Goal: Transaction & Acquisition: Purchase product/service

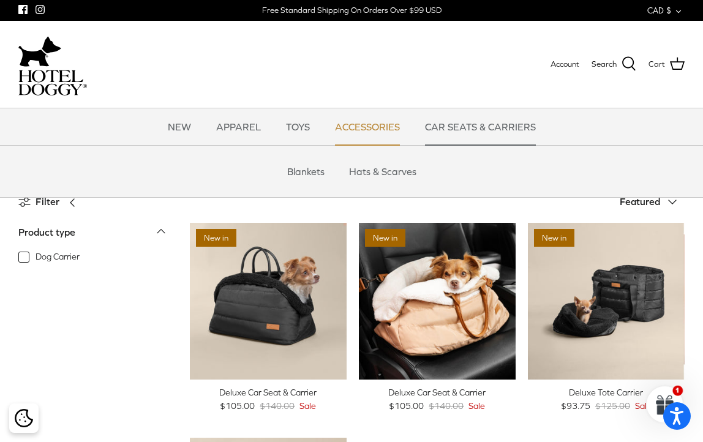
drag, startPoint x: 0, startPoint y: 0, endPoint x: 354, endPoint y: 130, distance: 377.3
click at [353, 131] on link "ACCESSORIES" at bounding box center [367, 126] width 87 height 37
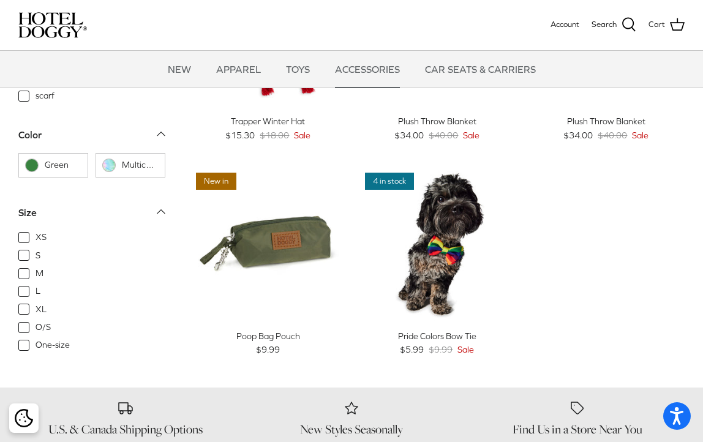
scroll to position [367, 0]
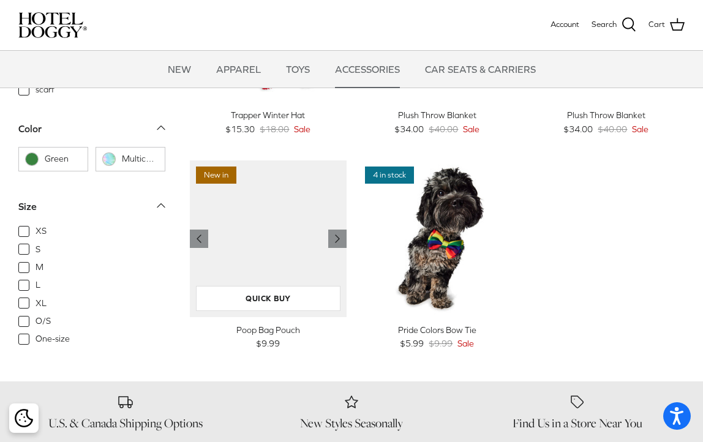
click at [282, 241] on img "Poop Bag Pouch" at bounding box center [268, 238] width 157 height 157
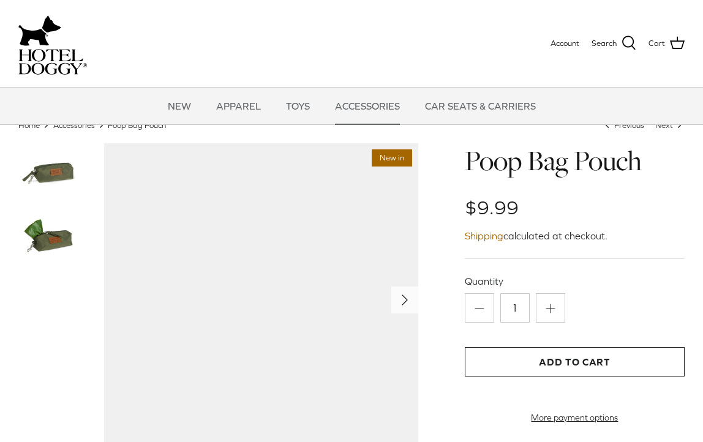
scroll to position [122, 0]
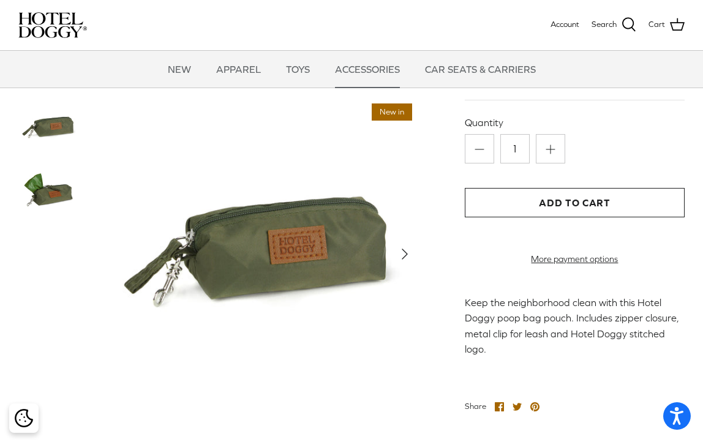
click at [35, 189] on img at bounding box center [48, 194] width 61 height 61
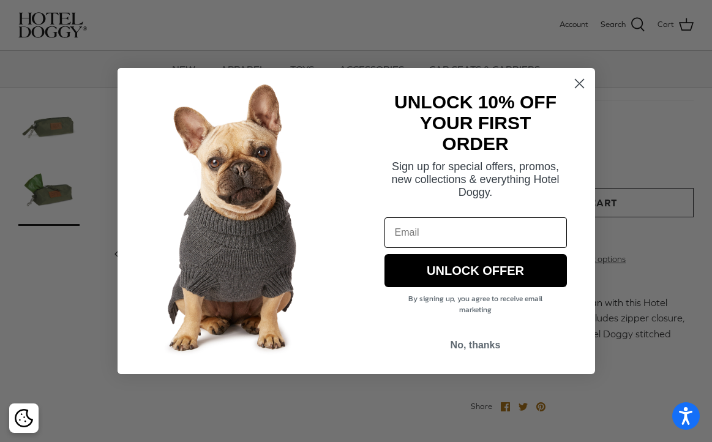
click at [140, 20] on div "Close dialog UNLOCK 10% OFF YOUR FIRST ORDER Sign up for special offers, promos…" at bounding box center [356, 221] width 712 height 442
